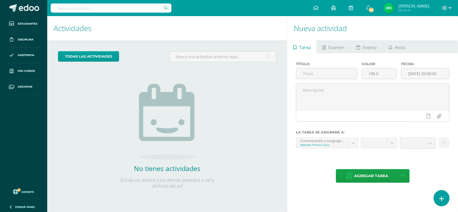
click at [447, 198] on link at bounding box center [441, 199] width 15 height 16
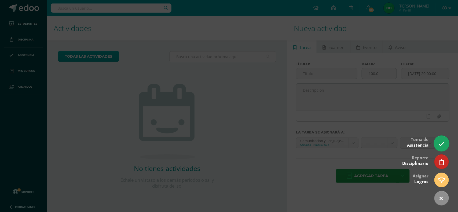
click at [444, 144] on icon at bounding box center [441, 144] width 6 height 6
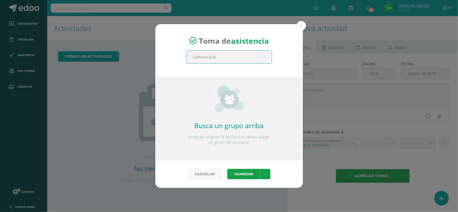
type input "Comunicación"
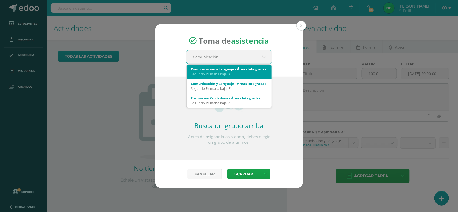
click at [243, 74] on div "Segundo Primaria baja 'A'" at bounding box center [229, 74] width 76 height 5
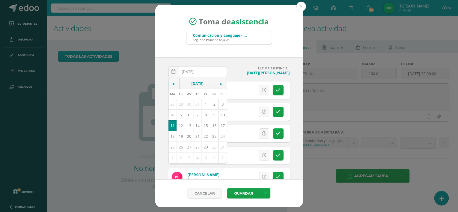
click at [237, 61] on div "[DATE] August, 2025 Mo Tu We Th Fr Sa Su 28 29 30 31 1 2 3 4 5 6 7 8 9 10 11 12…" at bounding box center [229, 118] width 148 height 122
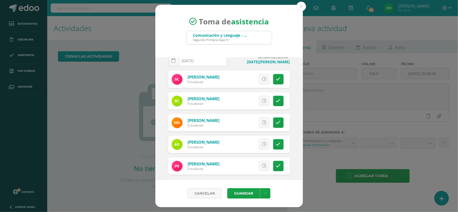
scroll to position [12, 0]
click at [273, 103] on link at bounding box center [278, 100] width 10 height 10
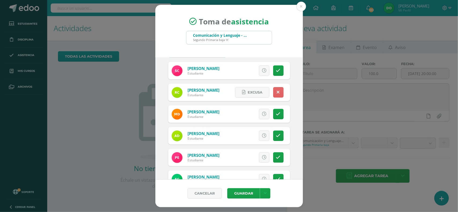
scroll to position [20, 0]
click at [273, 116] on link at bounding box center [278, 113] width 10 height 10
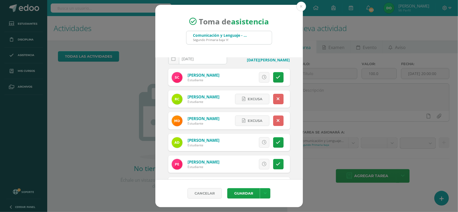
scroll to position [12, 0]
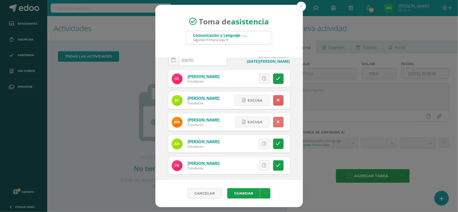
click at [275, 122] on link at bounding box center [278, 122] width 10 height 10
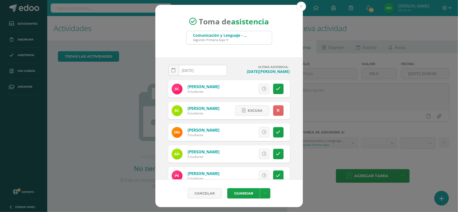
scroll to position [1, 0]
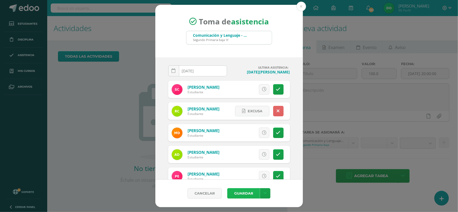
click at [246, 195] on button "Guardar" at bounding box center [243, 193] width 33 height 10
